Goal: Task Accomplishment & Management: Complete application form

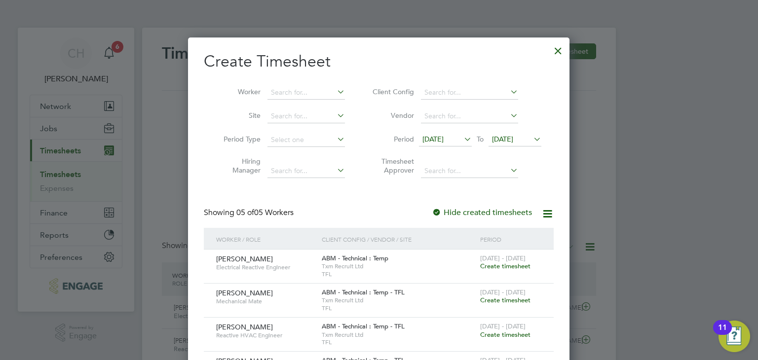
click at [561, 50] on div at bounding box center [558, 48] width 18 height 18
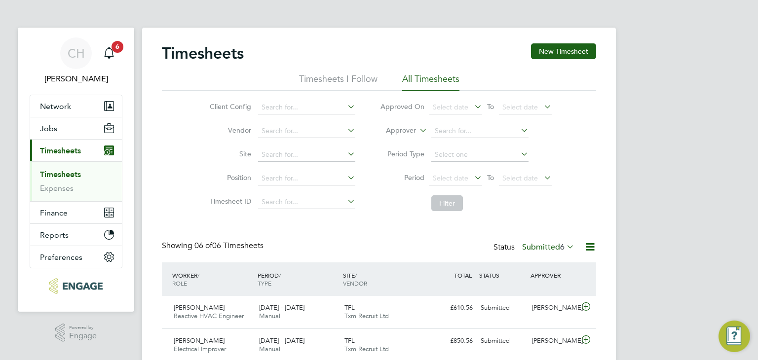
click at [71, 175] on link "Timesheets" at bounding box center [60, 174] width 41 height 9
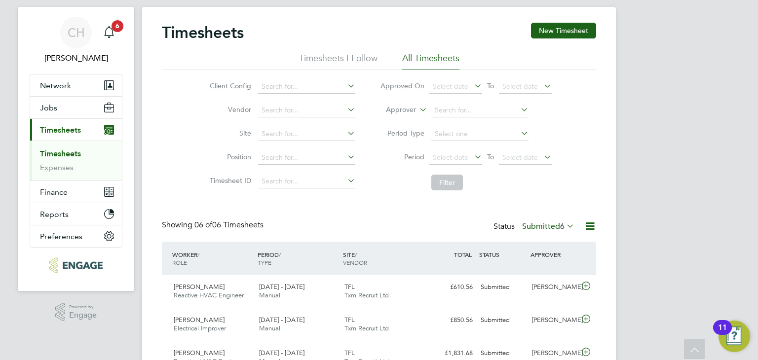
scroll to position [20, 0]
click at [551, 24] on button "New Timesheet" at bounding box center [563, 31] width 65 height 16
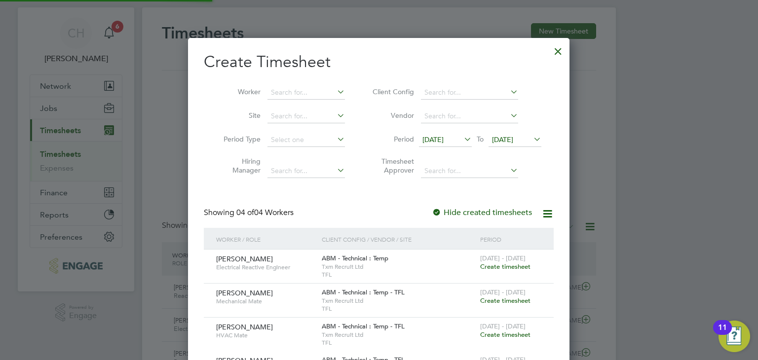
scroll to position [5, 5]
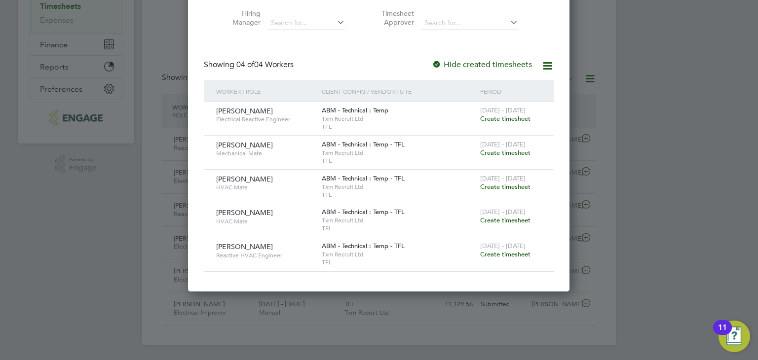
click at [509, 150] on span "Create timesheet" at bounding box center [505, 153] width 50 height 8
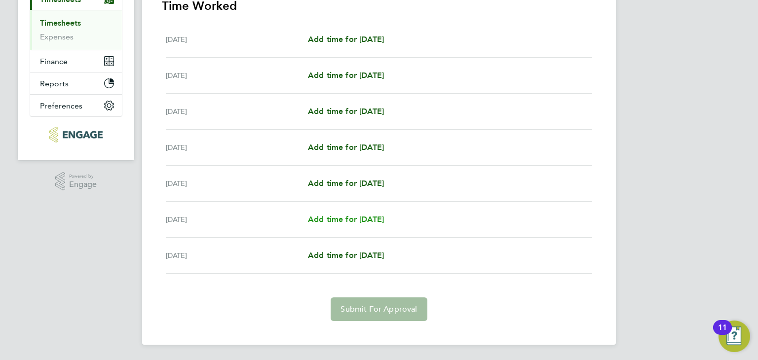
click at [348, 218] on span "Add time for Sat 23 Aug" at bounding box center [346, 219] width 76 height 9
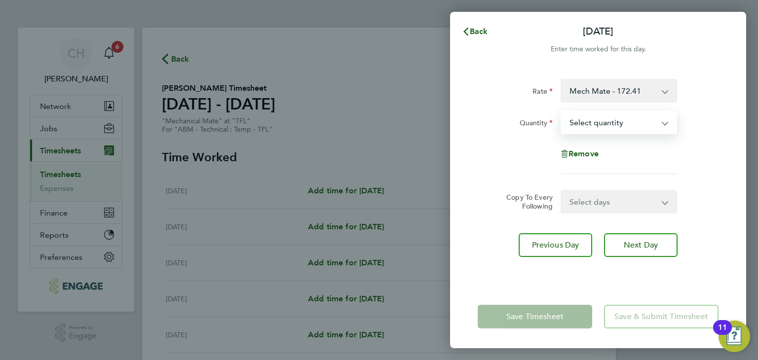
click at [608, 121] on select "Select quantity 0.5 1" at bounding box center [612, 123] width 103 height 22
select select "1"
click at [561, 112] on select "Select quantity 0.5 1" at bounding box center [612, 123] width 103 height 22
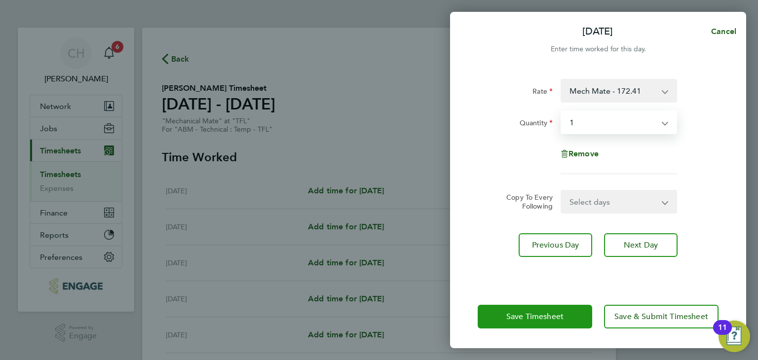
click at [530, 319] on span "Save Timesheet" at bounding box center [534, 317] width 57 height 10
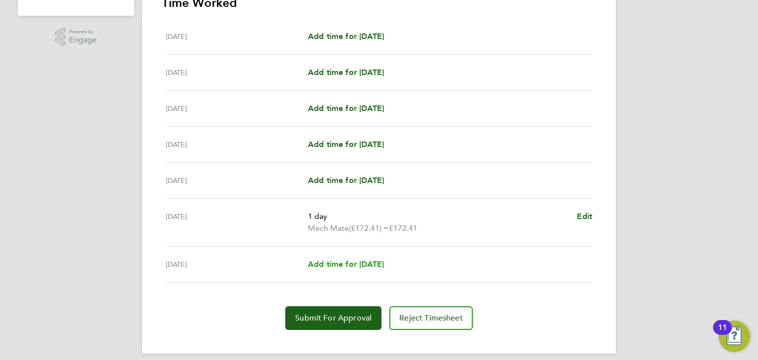
click at [345, 263] on span "Add time for Sun 24 Aug" at bounding box center [346, 264] width 76 height 9
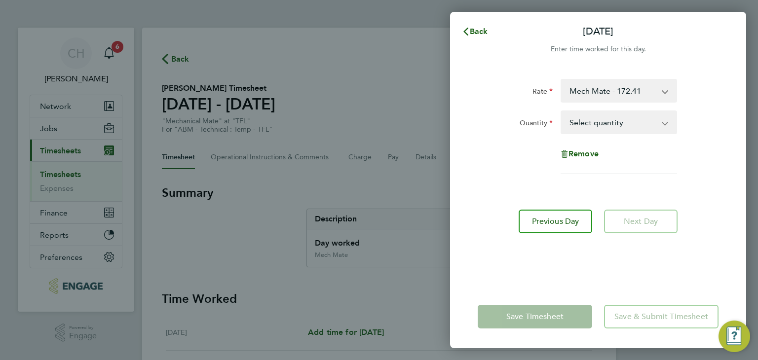
click at [607, 125] on select "Select quantity 0.5 1" at bounding box center [612, 123] width 103 height 22
select select "1"
click at [561, 112] on select "Select quantity 0.5 1" at bounding box center [612, 123] width 103 height 22
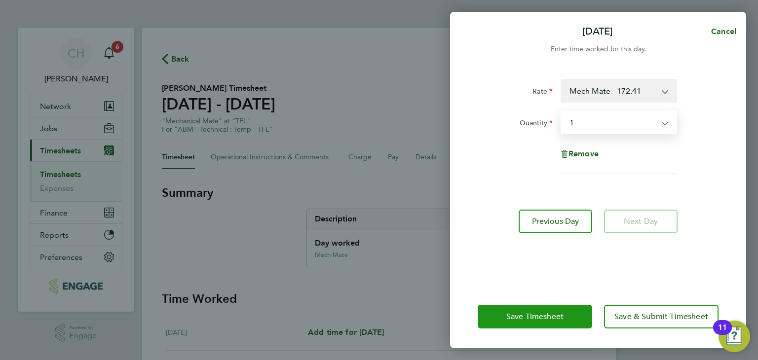
click at [515, 312] on span "Save Timesheet" at bounding box center [534, 317] width 57 height 10
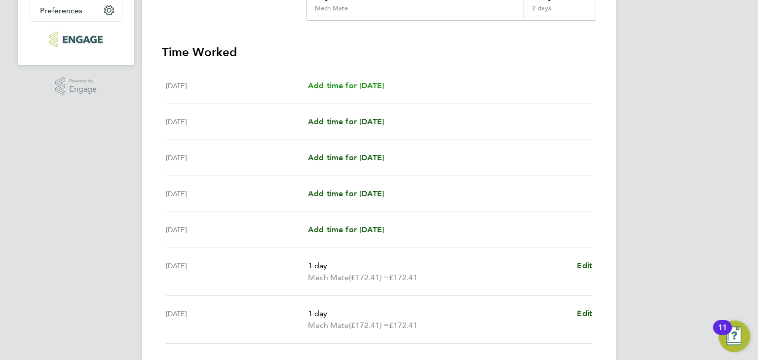
click at [357, 79] on div "Mon 18 Aug Add time for Mon 18 Aug Add time for Mon 18 Aug" at bounding box center [379, 86] width 426 height 36
click at [359, 88] on span "Add time for Mon 18 Aug" at bounding box center [346, 85] width 76 height 9
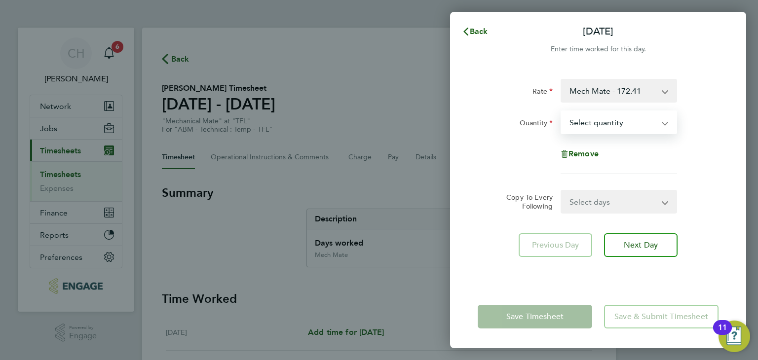
click at [646, 123] on select "Select quantity 0.5 1" at bounding box center [612, 123] width 103 height 22
select select "1"
click at [561, 112] on select "Select quantity 0.5 1" at bounding box center [612, 123] width 103 height 22
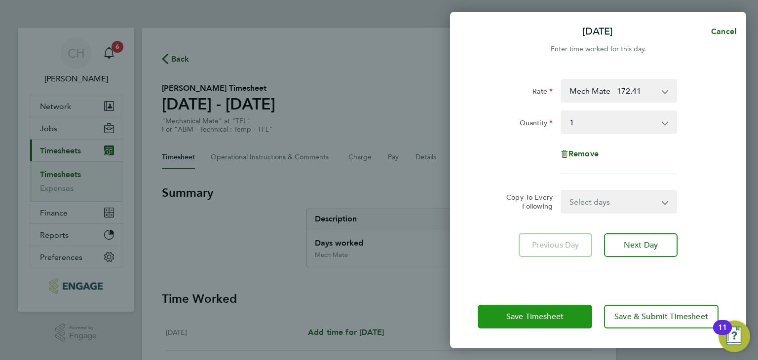
click at [537, 314] on span "Save Timesheet" at bounding box center [534, 317] width 57 height 10
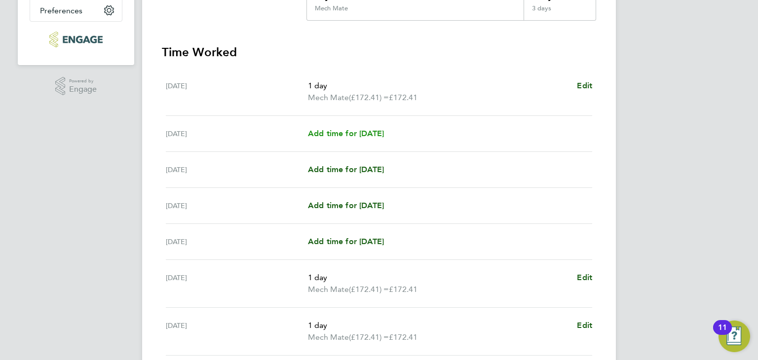
click at [355, 126] on div "Tue 19 Aug Add time for Tue 19 Aug Add time for Tue 19 Aug" at bounding box center [379, 134] width 426 height 36
click at [359, 133] on span "Add time for Tue 19 Aug" at bounding box center [346, 133] width 76 height 9
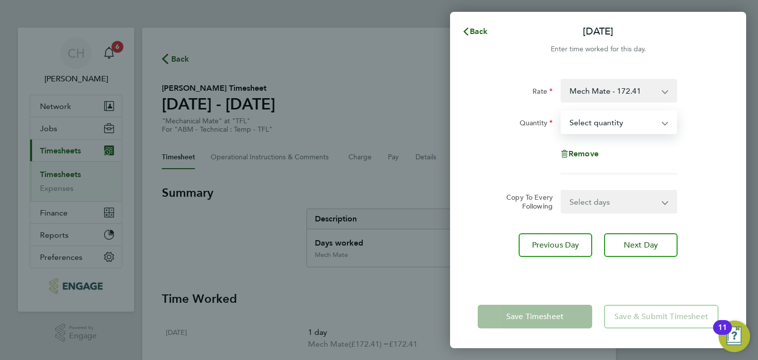
drag, startPoint x: 627, startPoint y: 115, endPoint x: 616, endPoint y: 130, distance: 18.3
click at [627, 116] on select "Select quantity 0.5 1" at bounding box center [612, 123] width 103 height 22
select select "1"
click at [561, 112] on select "Select quantity 0.5 1" at bounding box center [612, 123] width 103 height 22
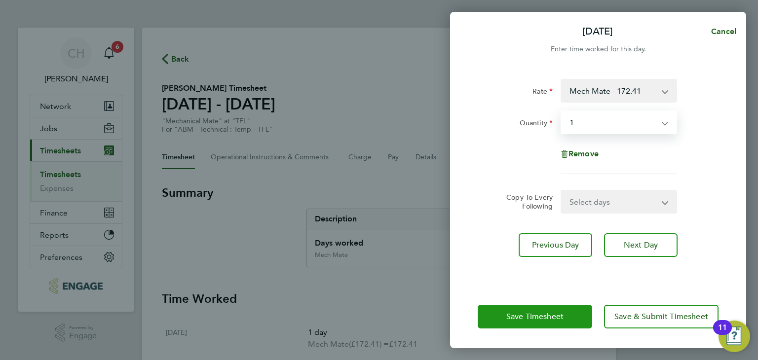
click at [543, 318] on span "Save Timesheet" at bounding box center [534, 317] width 57 height 10
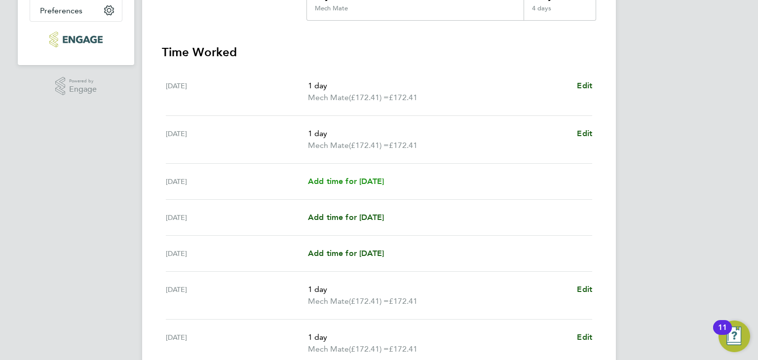
click at [365, 177] on span "Add time for Wed 20 Aug" at bounding box center [346, 181] width 76 height 9
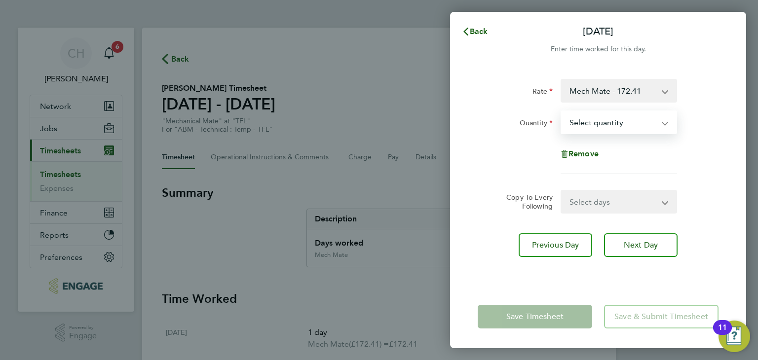
drag, startPoint x: 593, startPoint y: 122, endPoint x: 593, endPoint y: 131, distance: 8.4
click at [593, 123] on select "Select quantity 0.5 1" at bounding box center [612, 123] width 103 height 22
select select "1"
click at [561, 112] on select "Select quantity 0.5 1" at bounding box center [612, 123] width 103 height 22
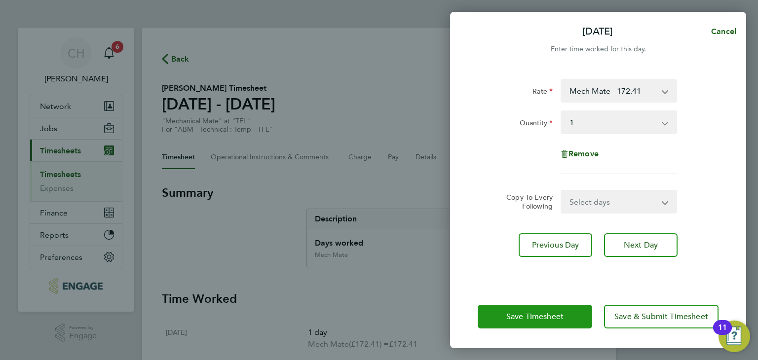
click at [513, 318] on span "Save Timesheet" at bounding box center [534, 317] width 57 height 10
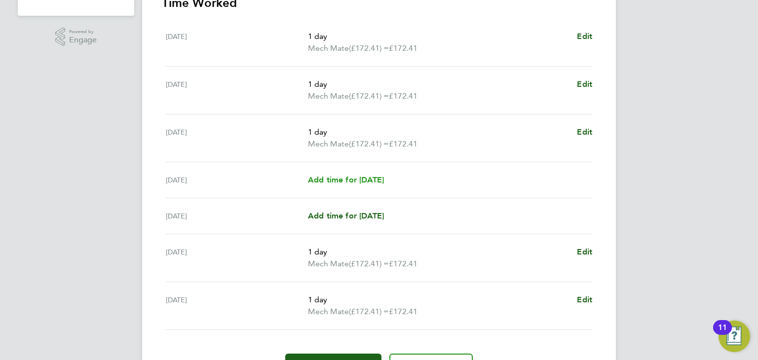
click at [349, 176] on span "Add time for Thu 21 Aug" at bounding box center [346, 179] width 76 height 9
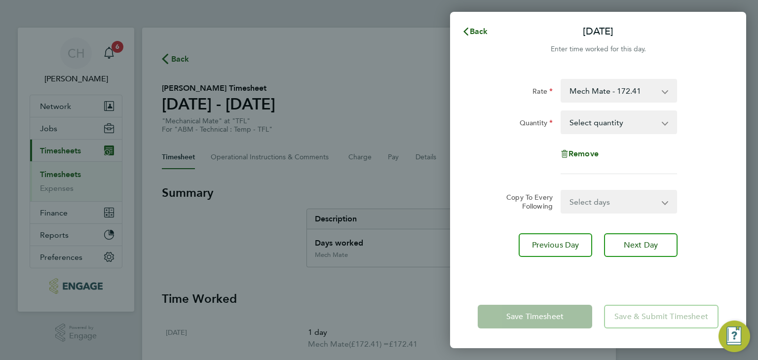
drag, startPoint x: 597, startPoint y: 122, endPoint x: 601, endPoint y: 129, distance: 8.2
click at [597, 122] on select "Select quantity 0.5 1" at bounding box center [612, 123] width 103 height 22
select select "1"
click at [561, 112] on select "Select quantity 0.5 1" at bounding box center [612, 123] width 103 height 22
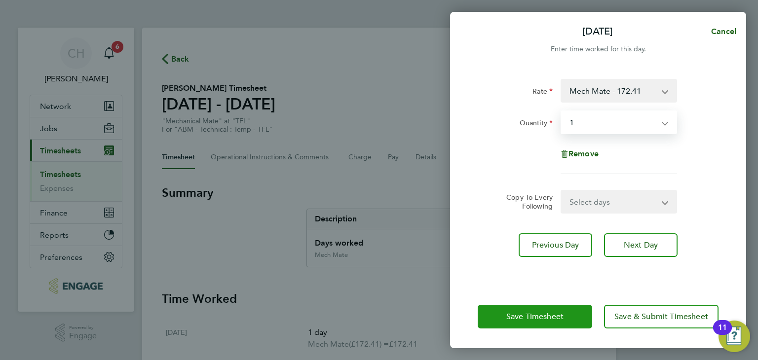
click at [538, 314] on span "Save Timesheet" at bounding box center [534, 317] width 57 height 10
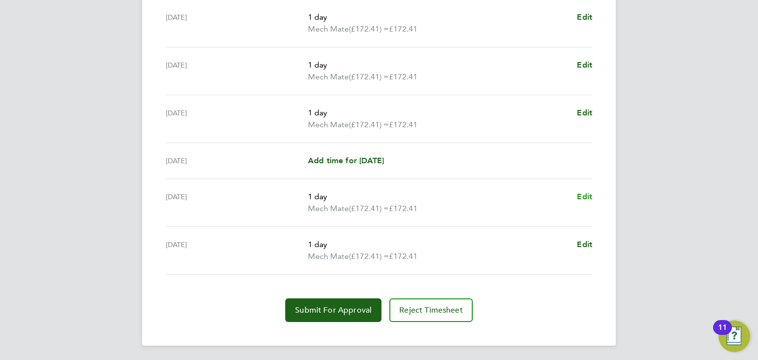
click at [582, 194] on span "Edit" at bounding box center [584, 196] width 15 height 9
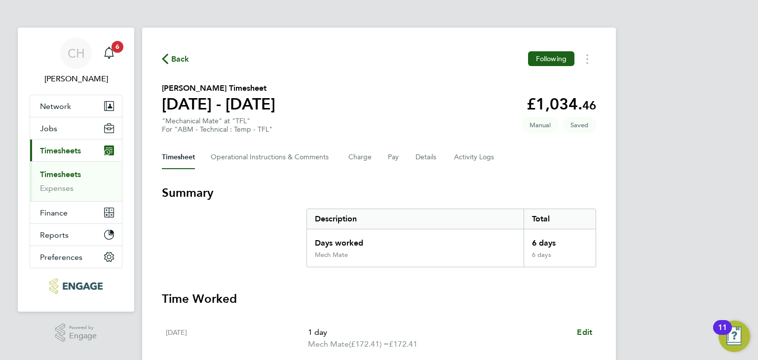
select select "1"
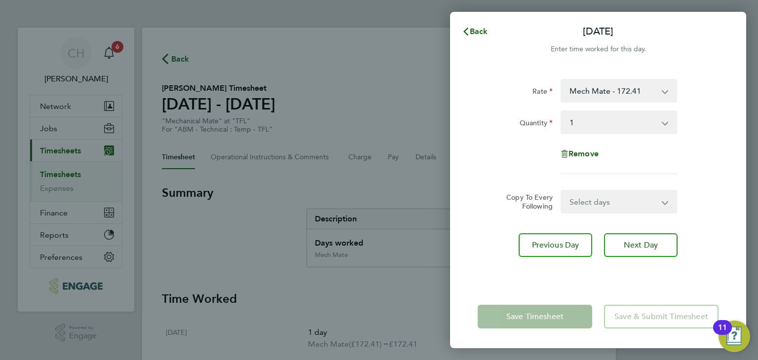
click at [545, 313] on app-form-button "Save Timesheet" at bounding box center [538, 317] width 120 height 24
click at [480, 35] on span "Back" at bounding box center [479, 31] width 18 height 9
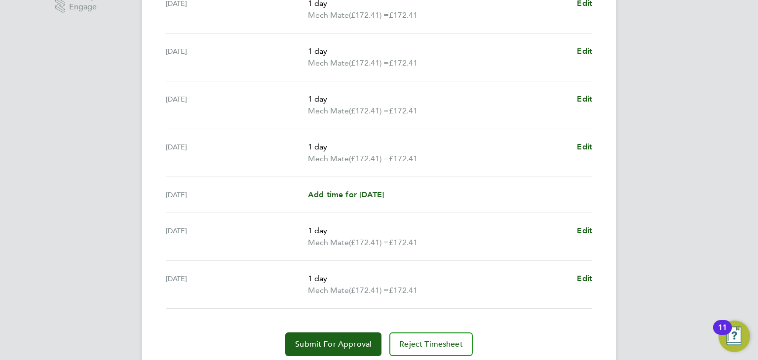
scroll to position [363, 0]
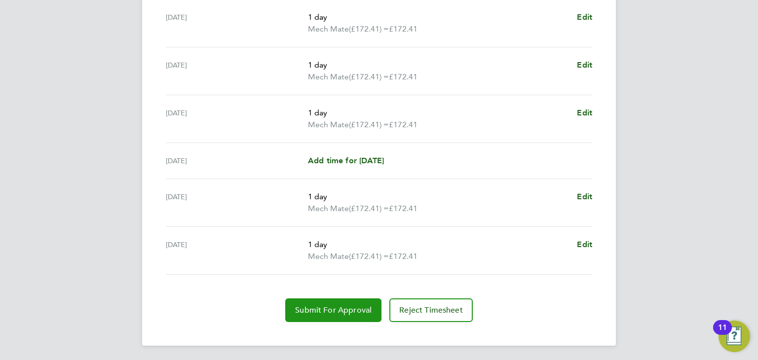
click at [348, 314] on button "Submit For Approval" at bounding box center [333, 310] width 96 height 24
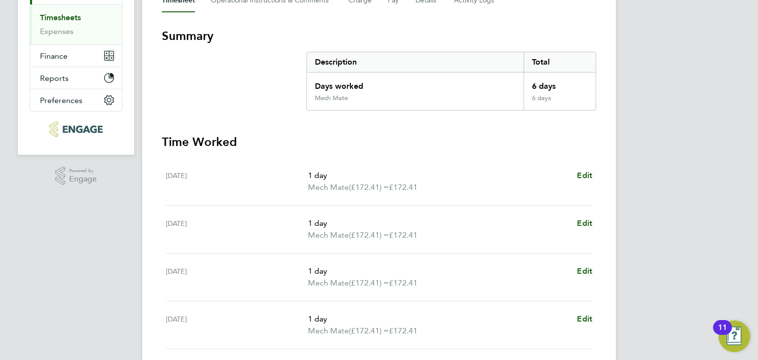
scroll to position [116, 0]
